Goal: Browse casually

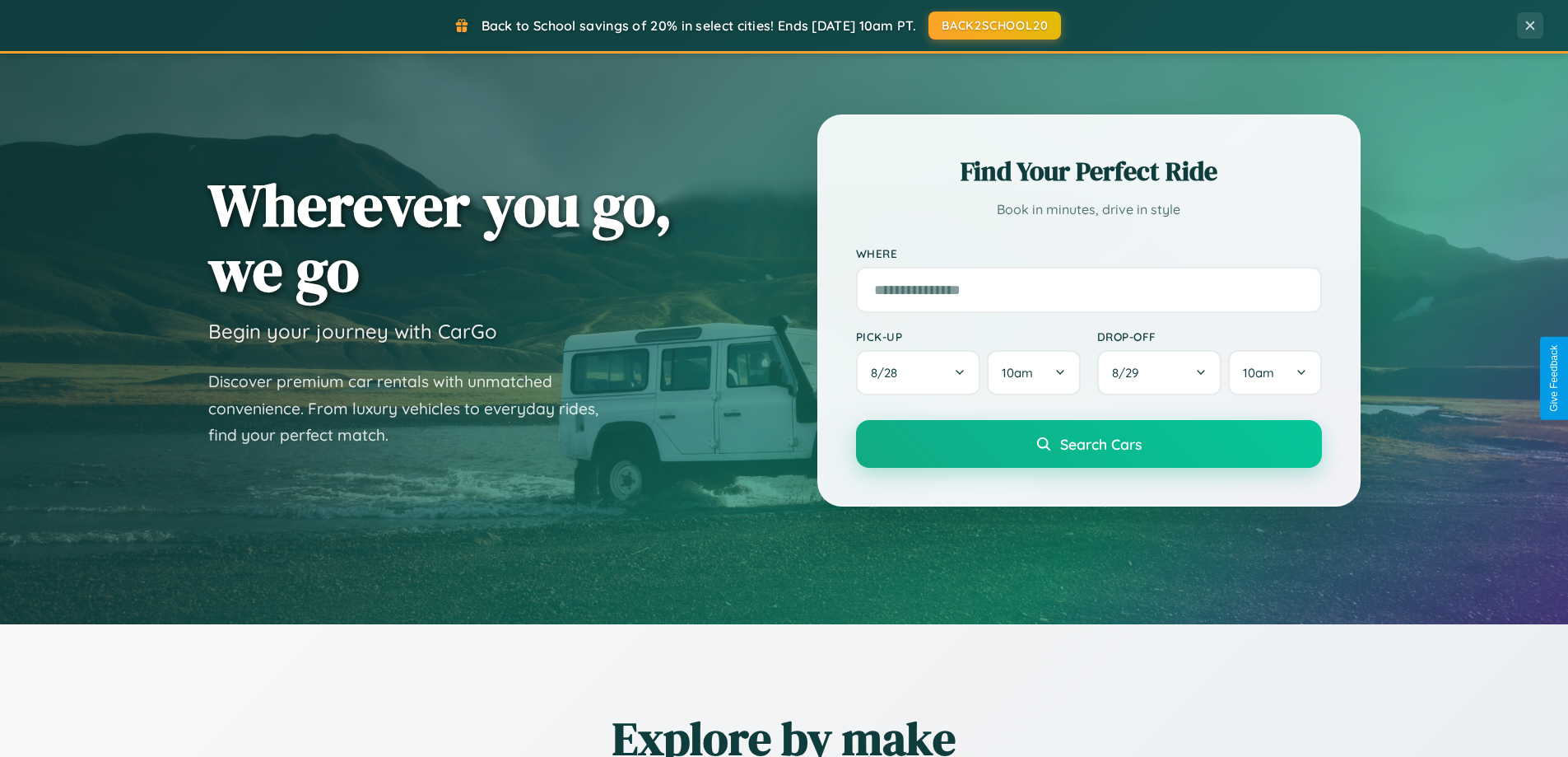
scroll to position [1133, 0]
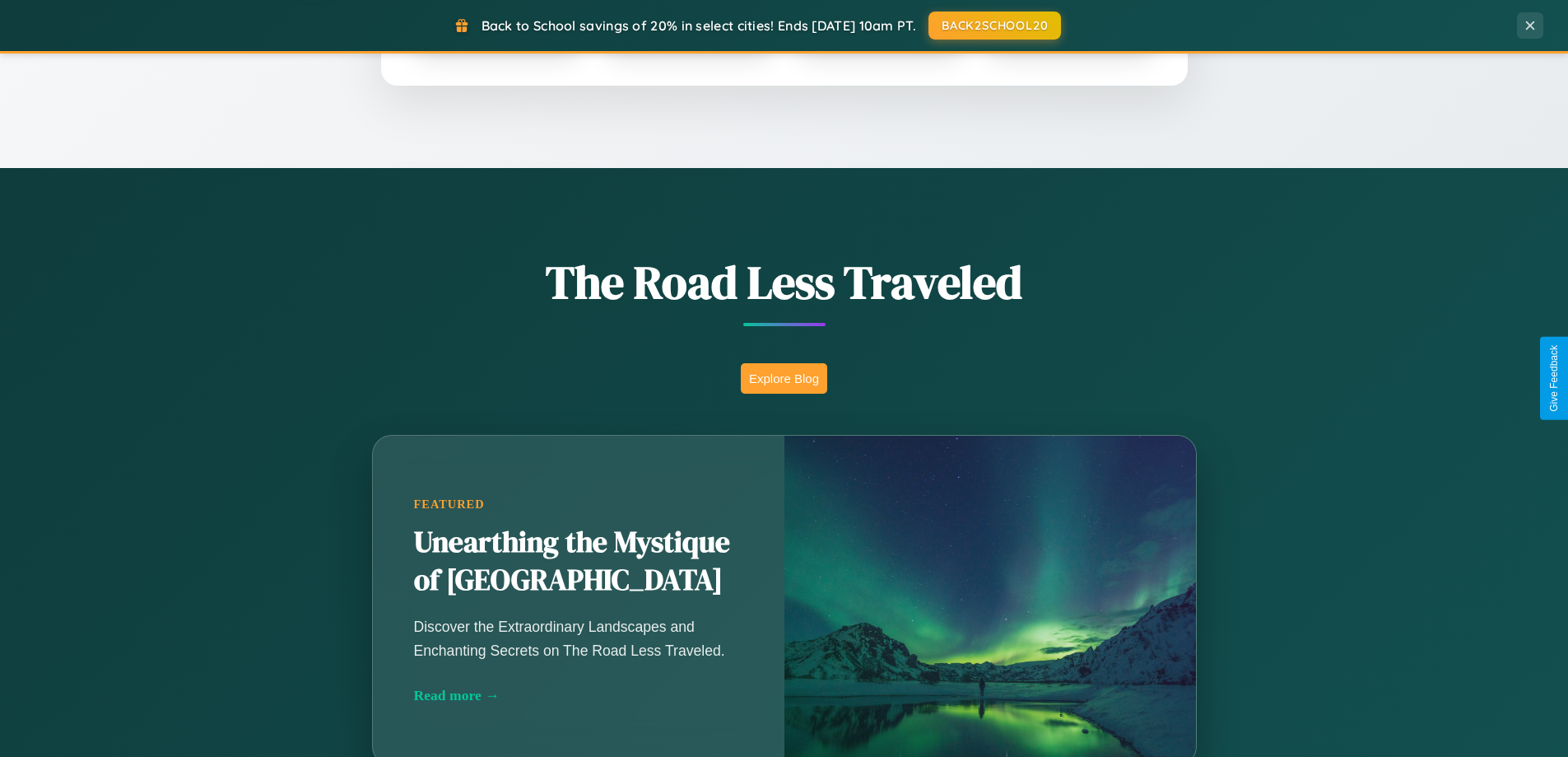
click at [784, 378] on button "Explore Blog" at bounding box center [784, 378] width 87 height 31
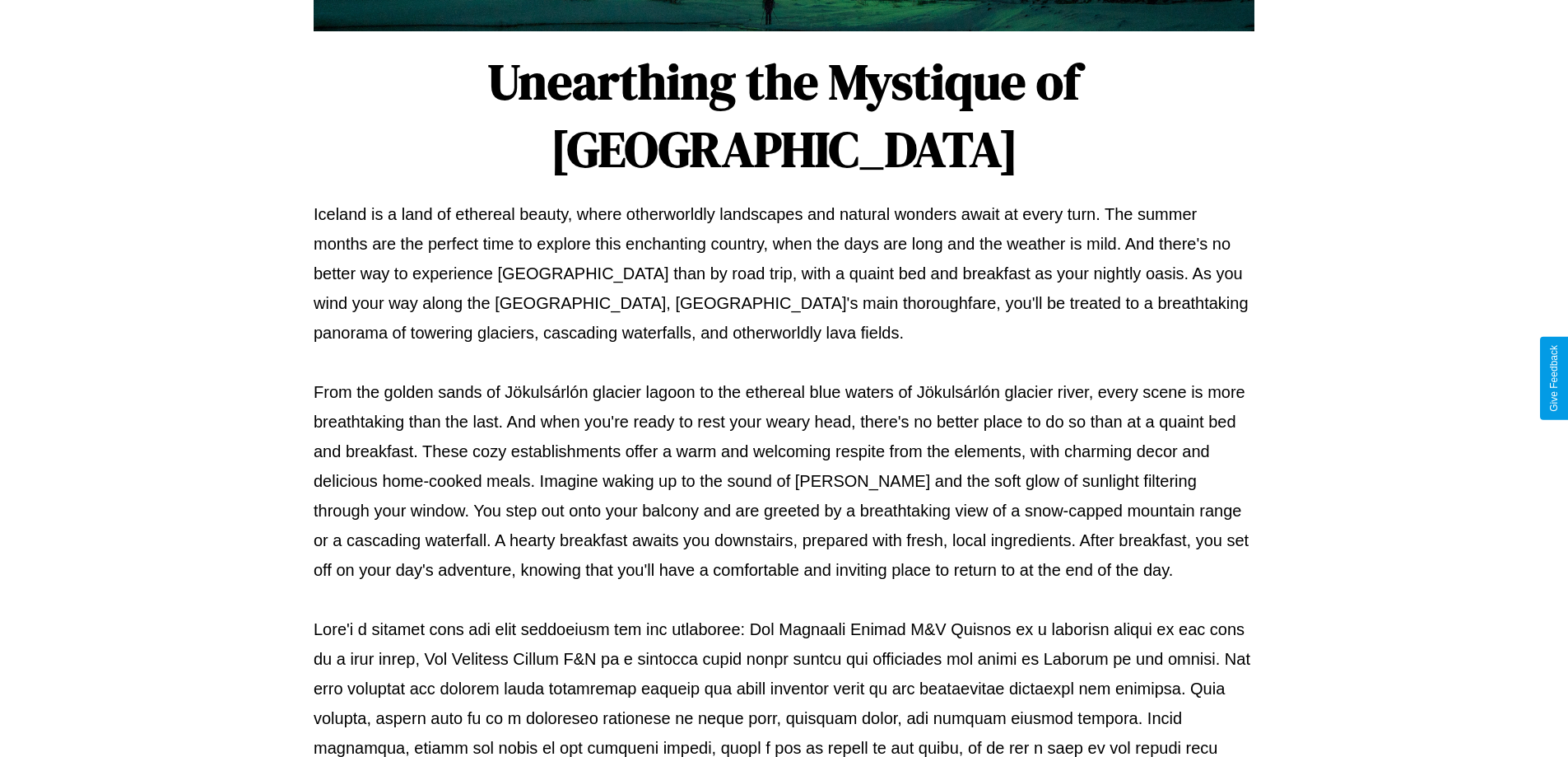
scroll to position [533, 0]
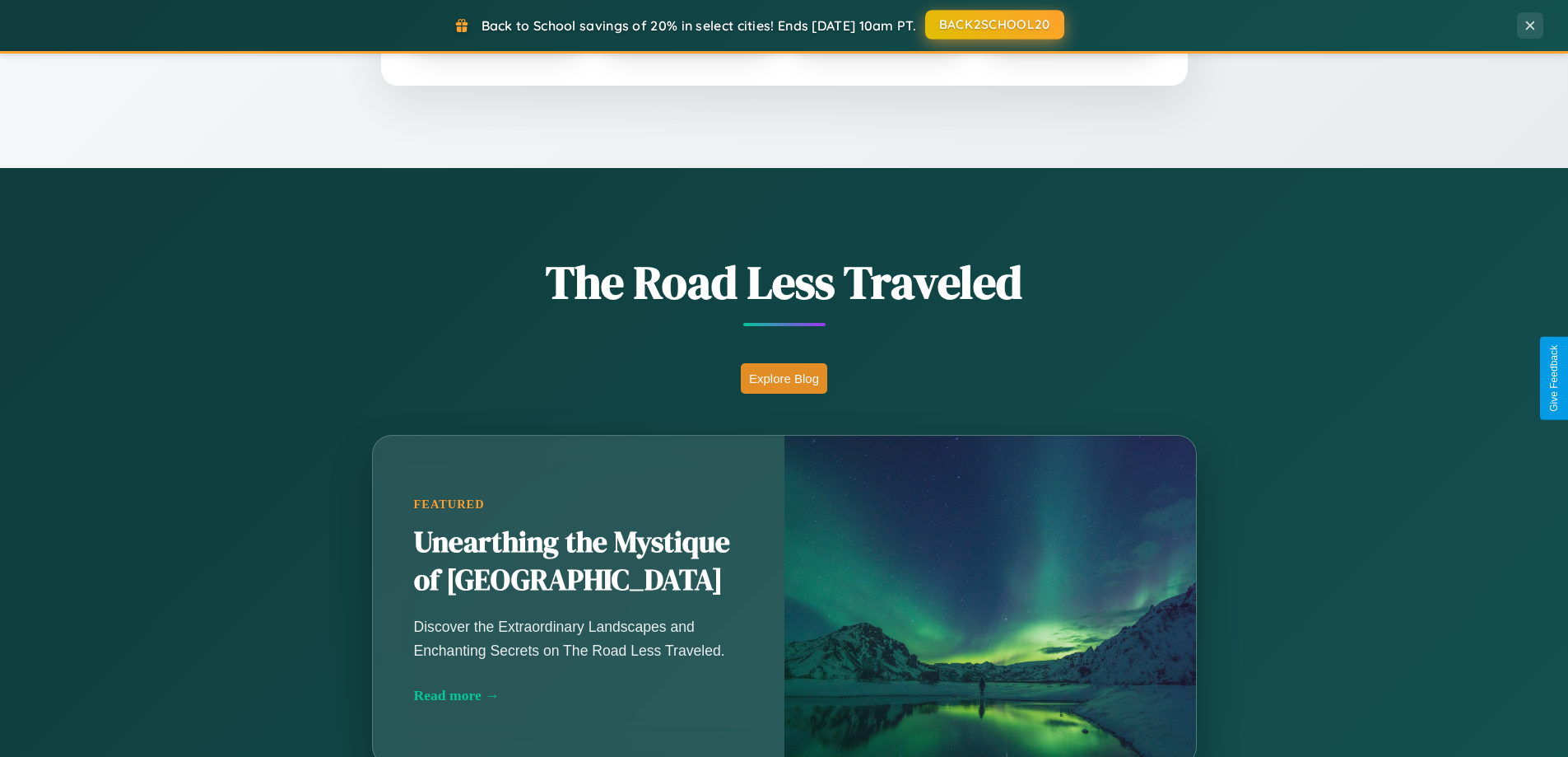
click at [994, 26] on button "BACK2SCHOOL20" at bounding box center [995, 25] width 139 height 30
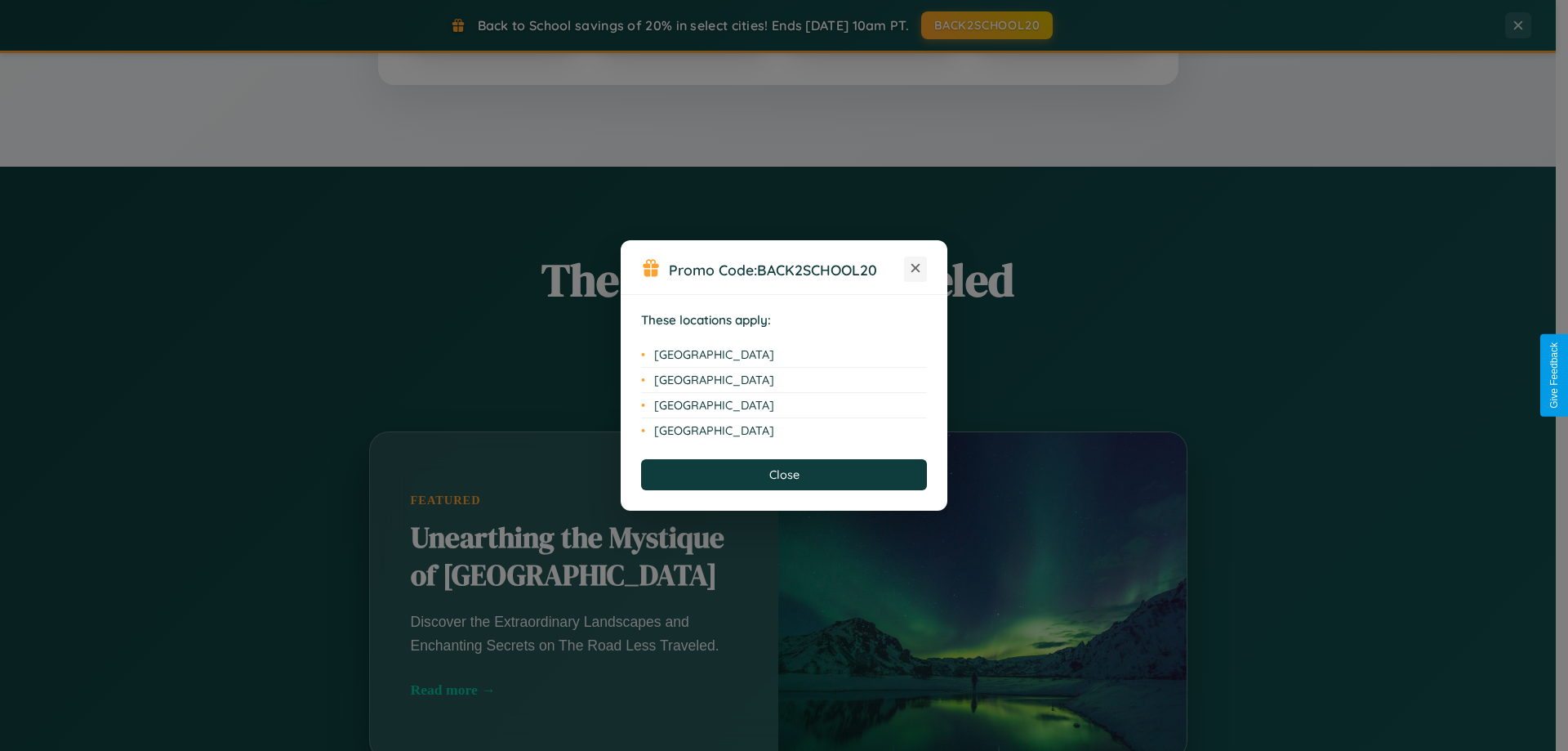
click at [916, 269] on icon at bounding box center [916, 268] width 9 height 9
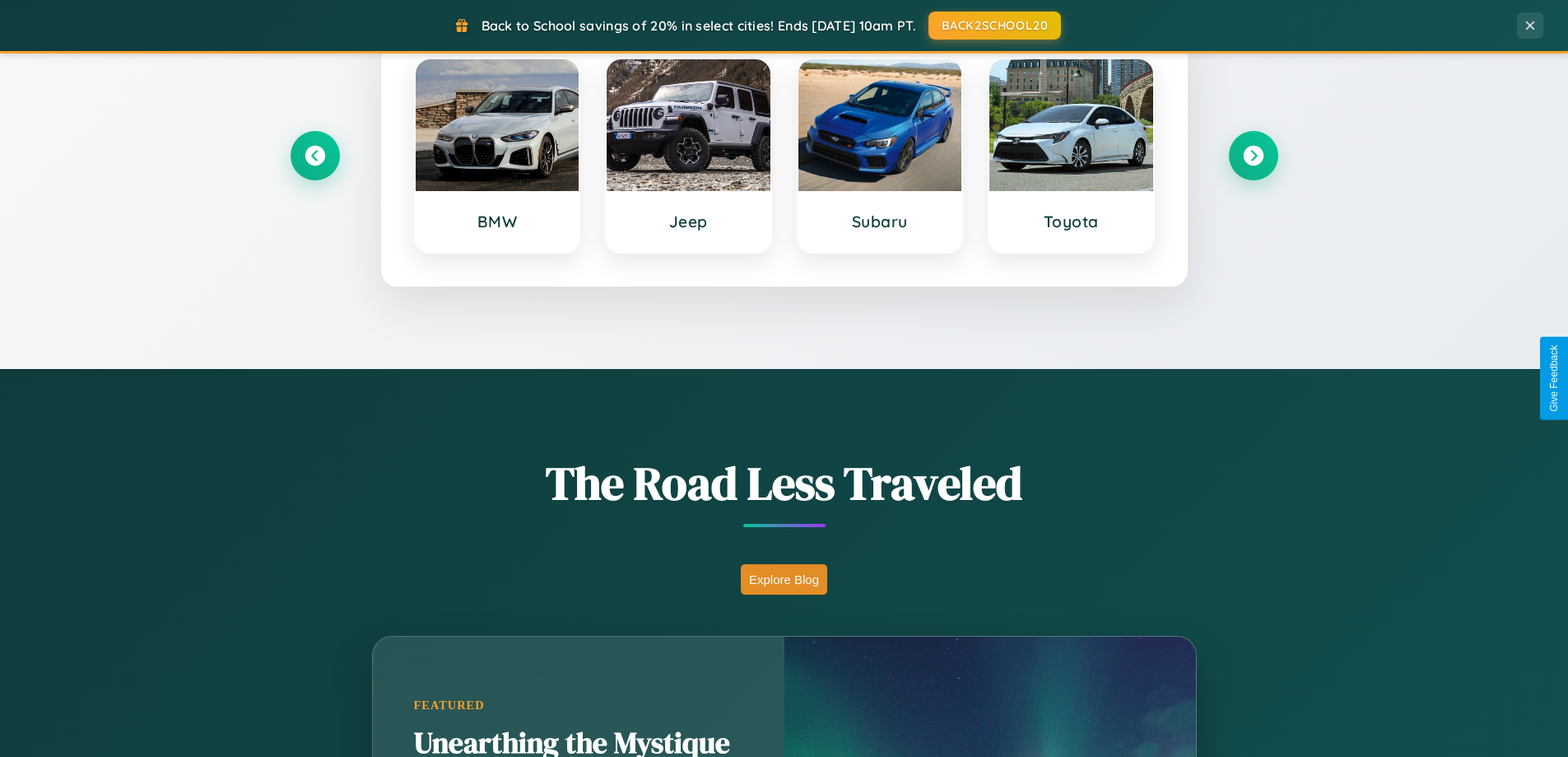
scroll to position [710, 0]
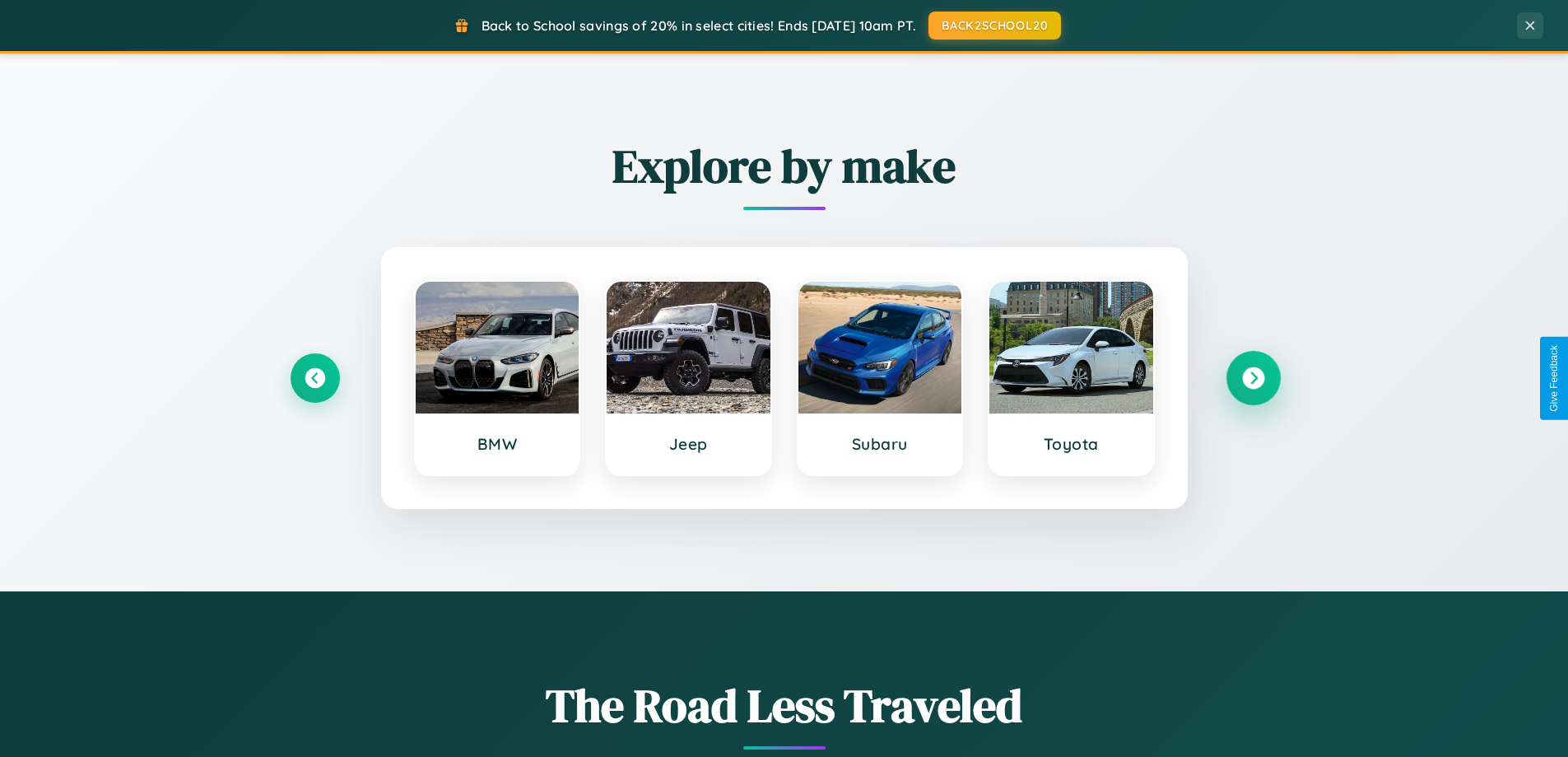
click at [1253, 378] on icon at bounding box center [1253, 378] width 22 height 22
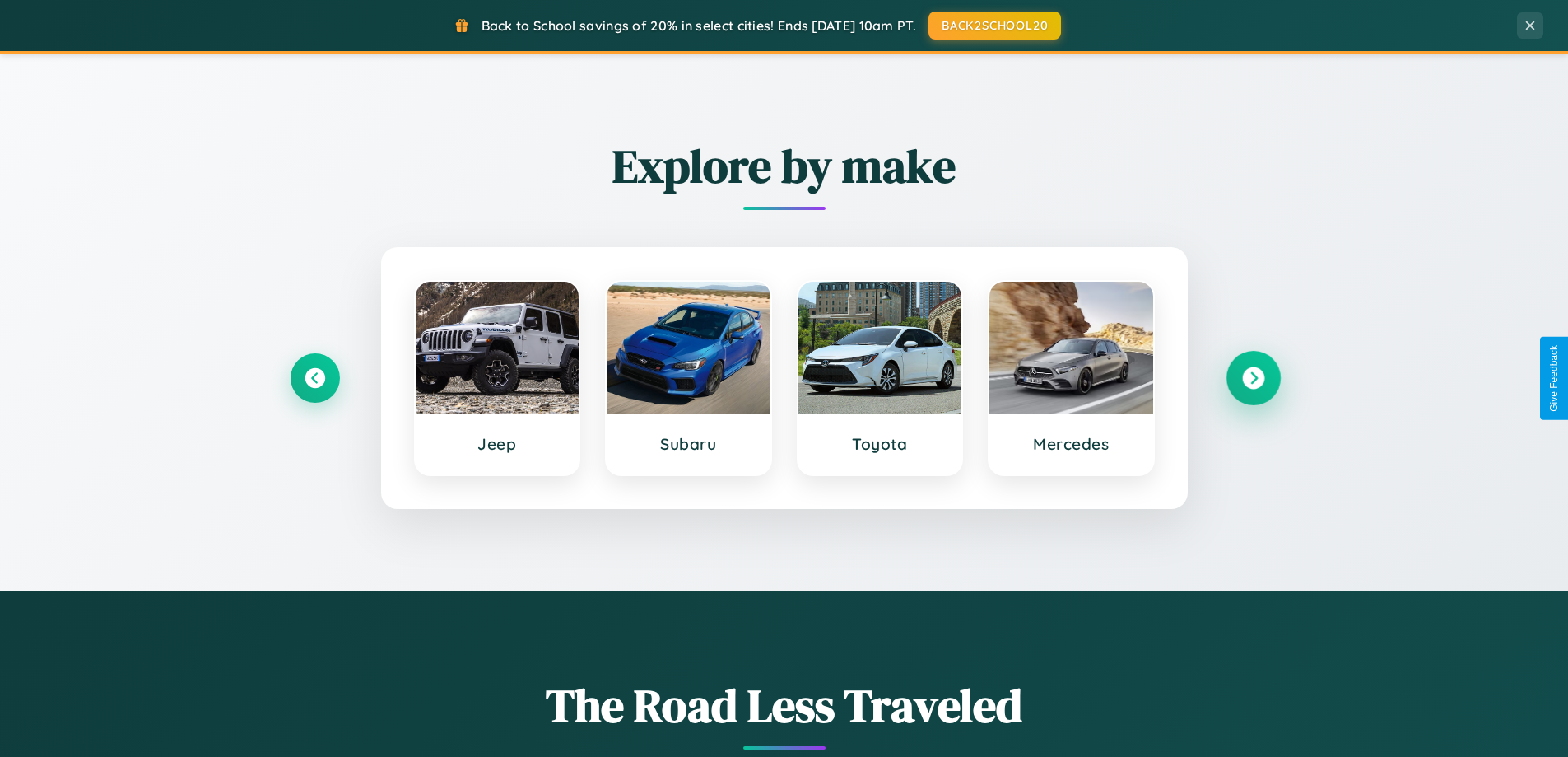
click at [1253, 378] on icon at bounding box center [1253, 378] width 22 height 22
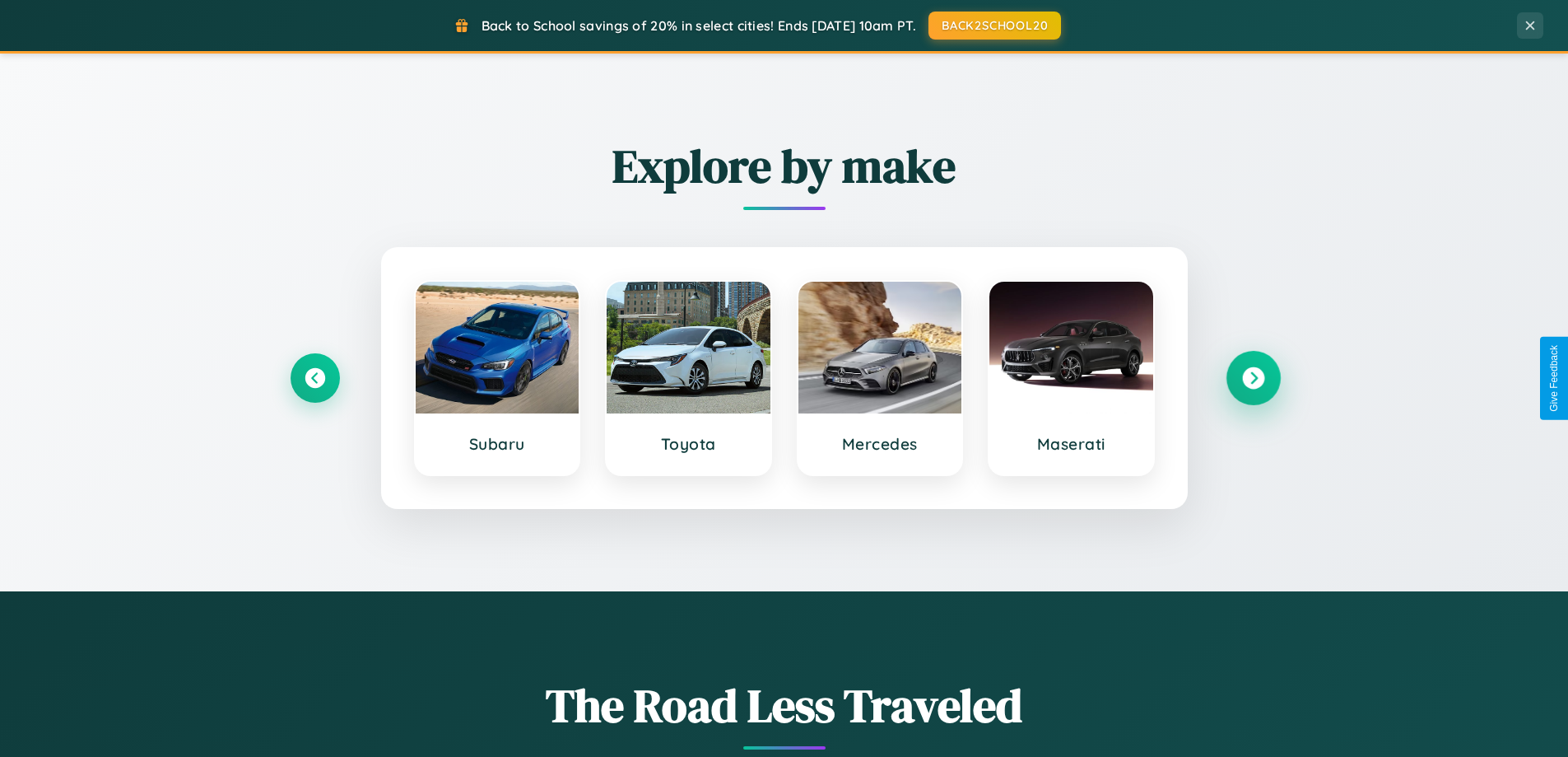
click at [1253, 378] on icon at bounding box center [1253, 378] width 22 height 22
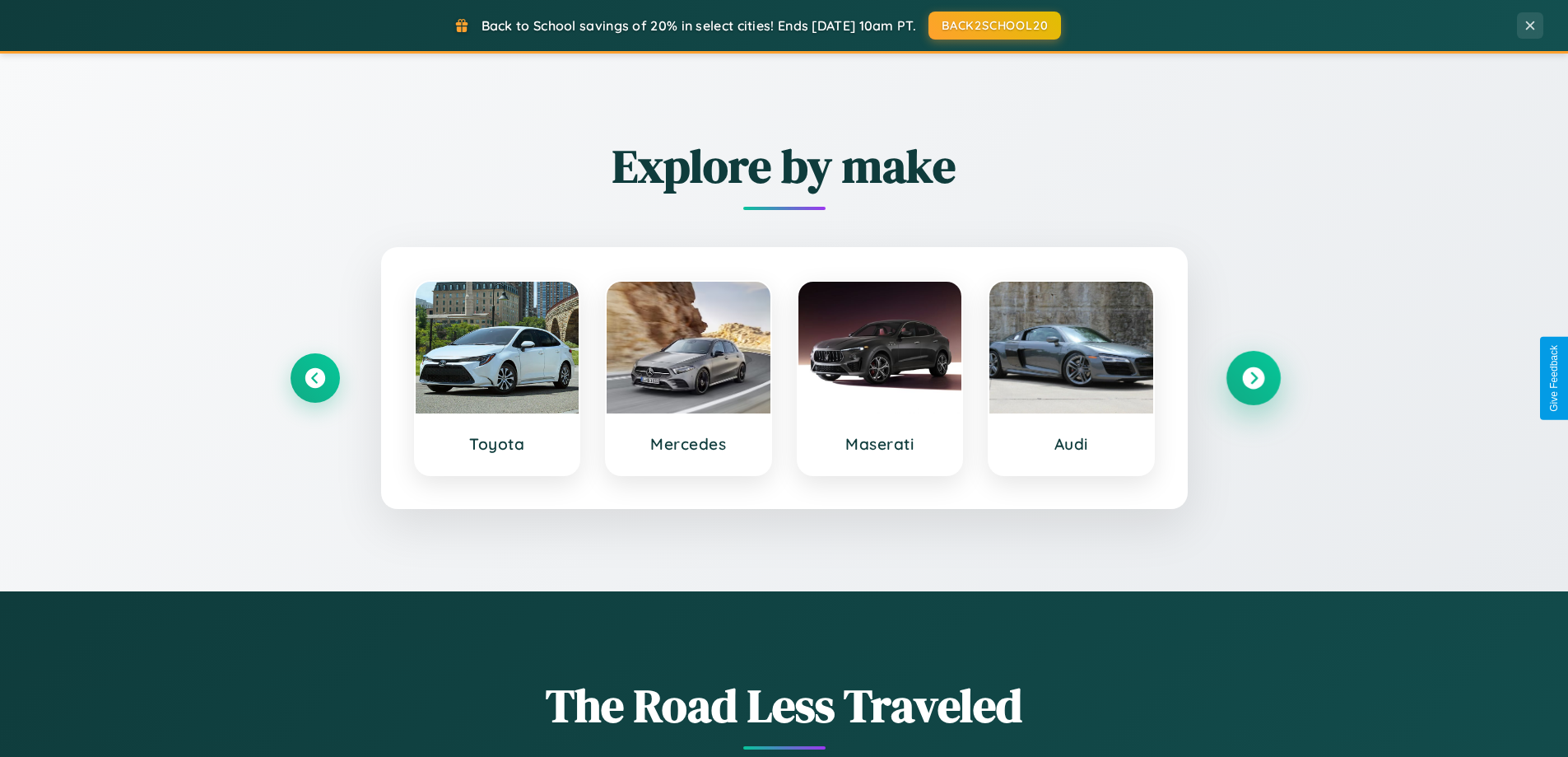
click at [1253, 378] on icon at bounding box center [1253, 378] width 22 height 22
